Goal: Transaction & Acquisition: Download file/media

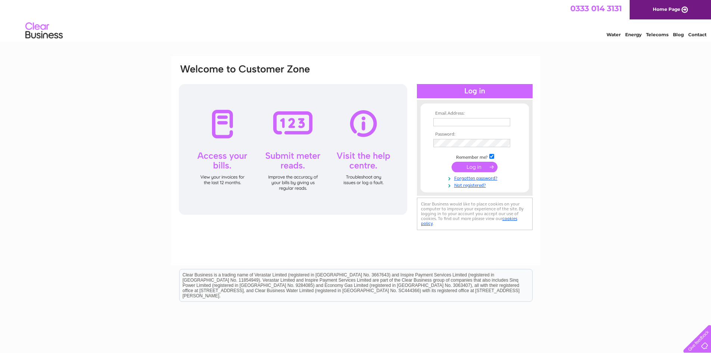
click at [448, 116] on td at bounding box center [474, 122] width 87 height 12
click at [451, 123] on input "text" at bounding box center [472, 122] width 78 height 9
type input "[PERSON_NAME][EMAIL_ADDRESS][DOMAIN_NAME]"
click at [492, 171] on input "submit" at bounding box center [475, 167] width 46 height 10
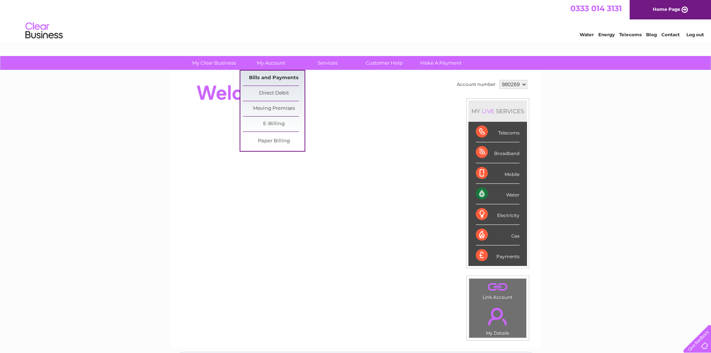
click at [276, 79] on link "Bills and Payments" at bounding box center [274, 78] width 62 height 15
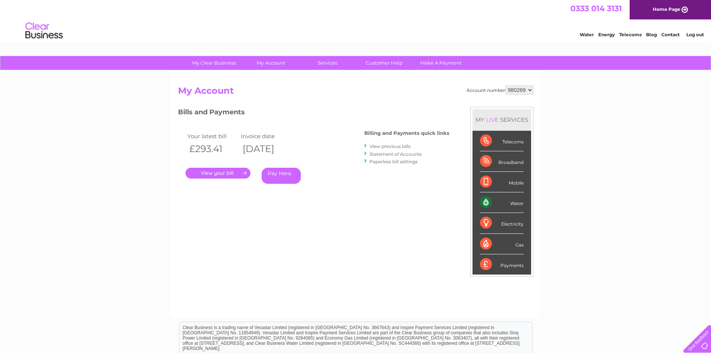
click at [222, 172] on link "." at bounding box center [218, 173] width 65 height 11
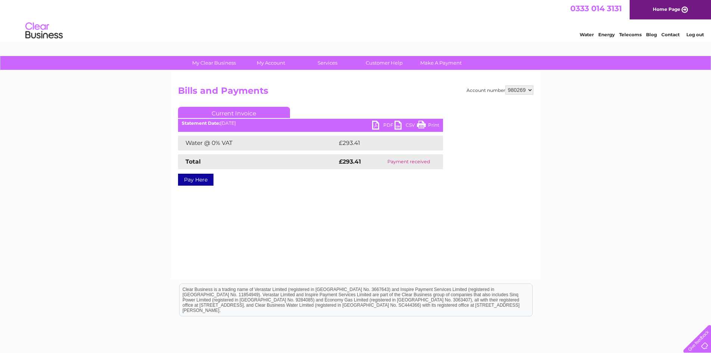
click at [385, 124] on link "PDF" at bounding box center [383, 126] width 22 height 11
